Goal: Navigation & Orientation: Find specific page/section

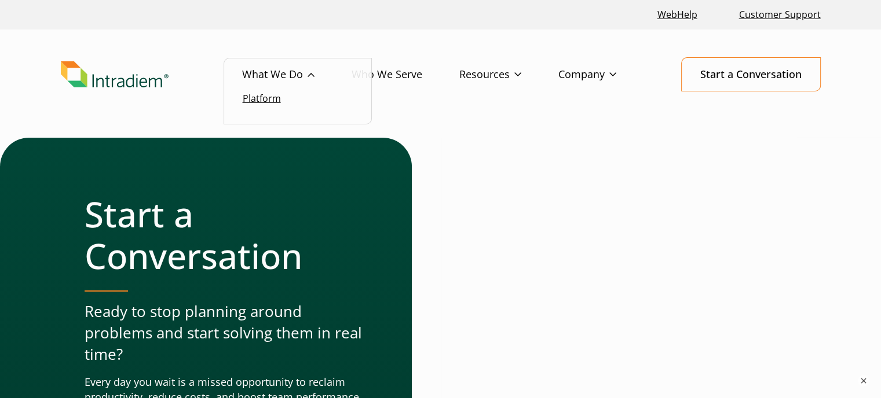
click at [271, 97] on link "Platform" at bounding box center [262, 98] width 38 height 13
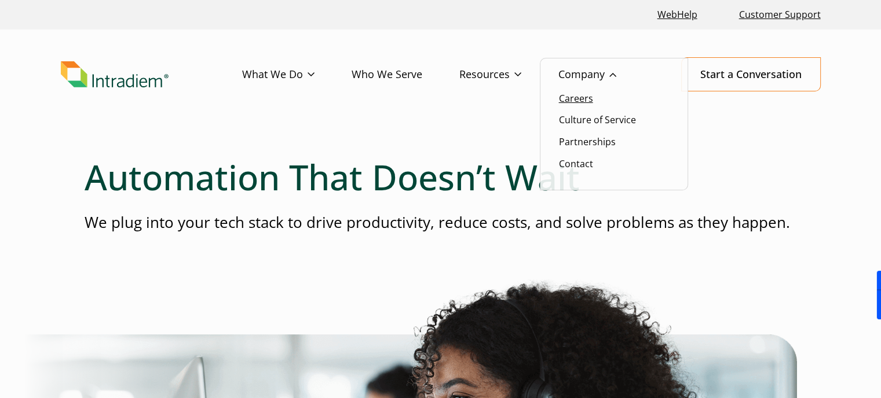
click at [591, 97] on link "Careers" at bounding box center [576, 98] width 34 height 13
